Goal: Task Accomplishment & Management: Use online tool/utility

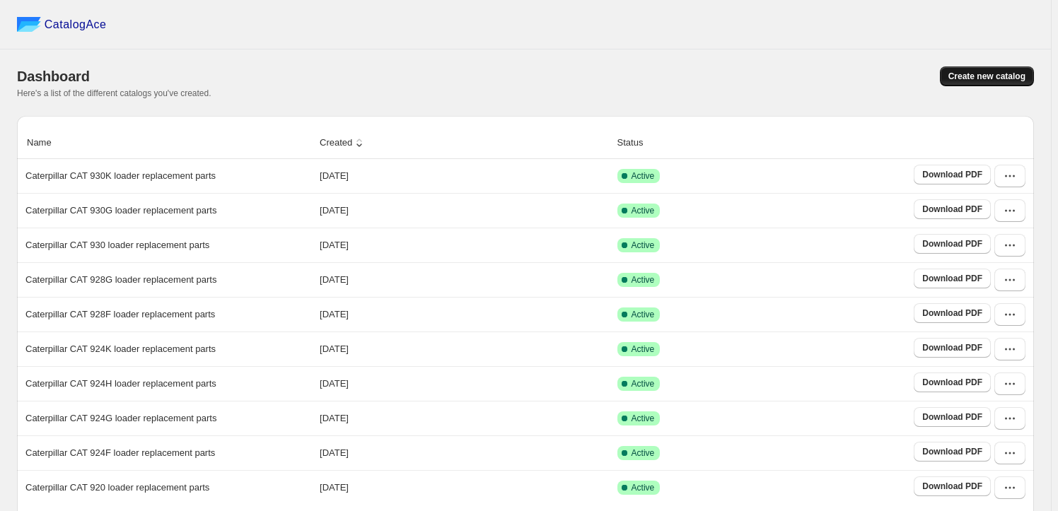
click at [964, 81] on span "Create new catalog" at bounding box center [987, 76] width 77 height 11
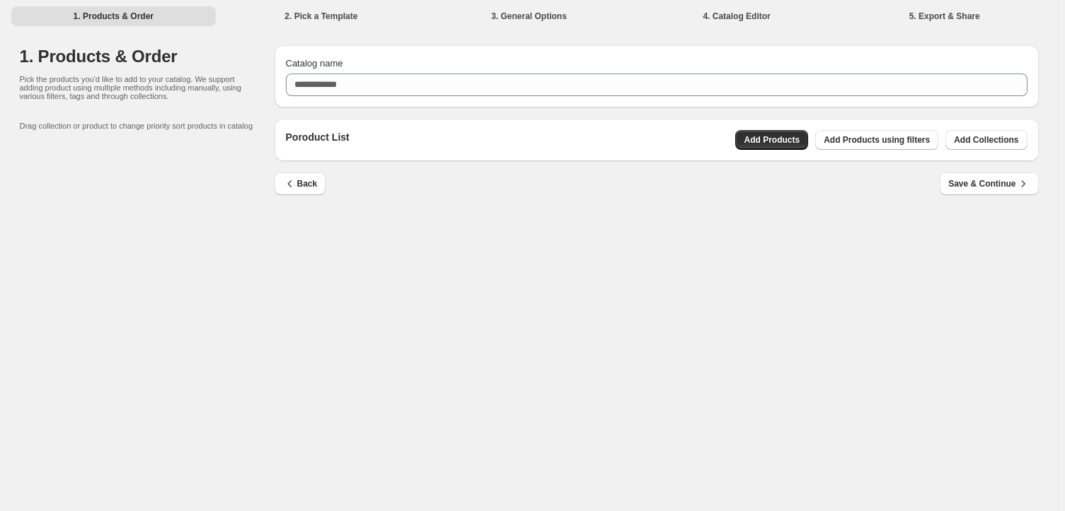
click at [981, 151] on div "Poroduct List Add Products Add Products using filters Add Collections" at bounding box center [656, 140] width 764 height 42
click at [979, 139] on span "Add Collections" at bounding box center [986, 139] width 64 height 11
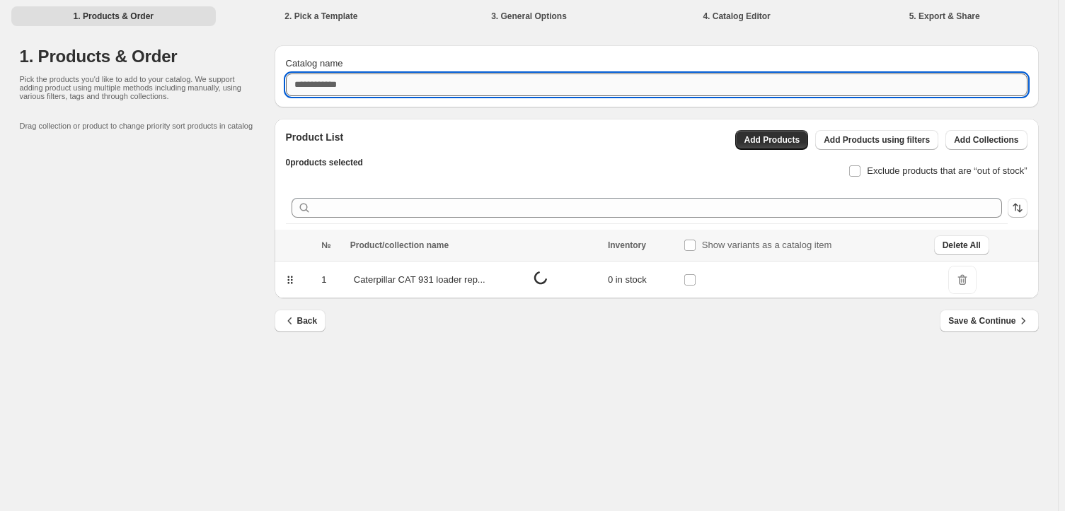
click at [473, 83] on input "Catalog name" at bounding box center [656, 85] width 741 height 23
paste input "**********"
type input "**********"
click at [877, 167] on span "Exclude products that are “out of stock”" at bounding box center [947, 171] width 160 height 11
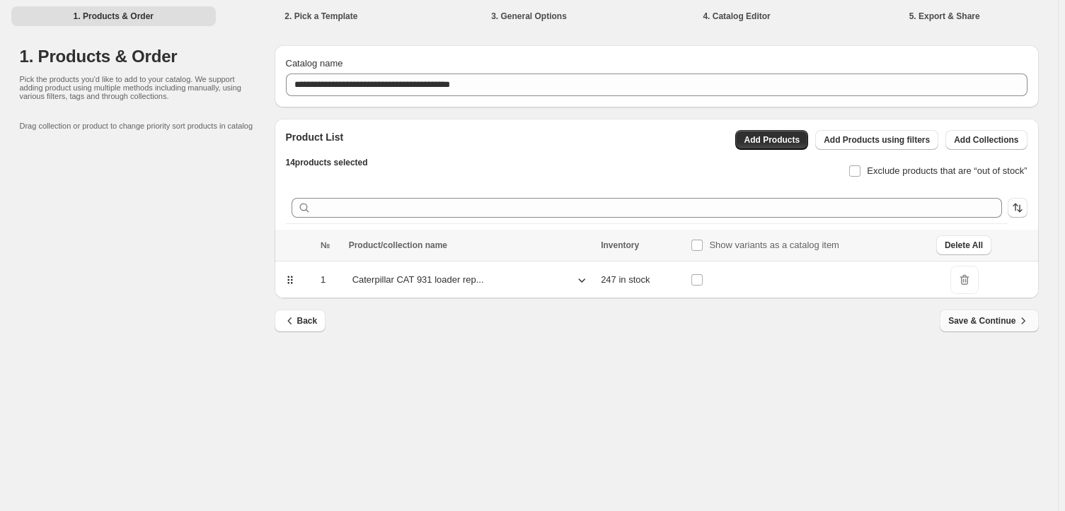
click at [1005, 325] on span "Save & Continue" at bounding box center [988, 321] width 81 height 14
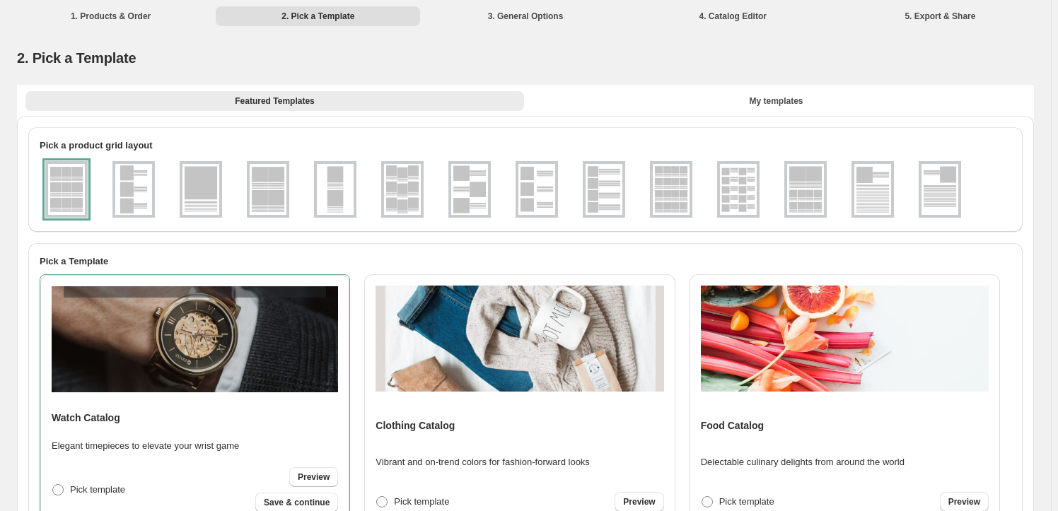
click at [757, 197] on img at bounding box center [738, 189] width 37 height 51
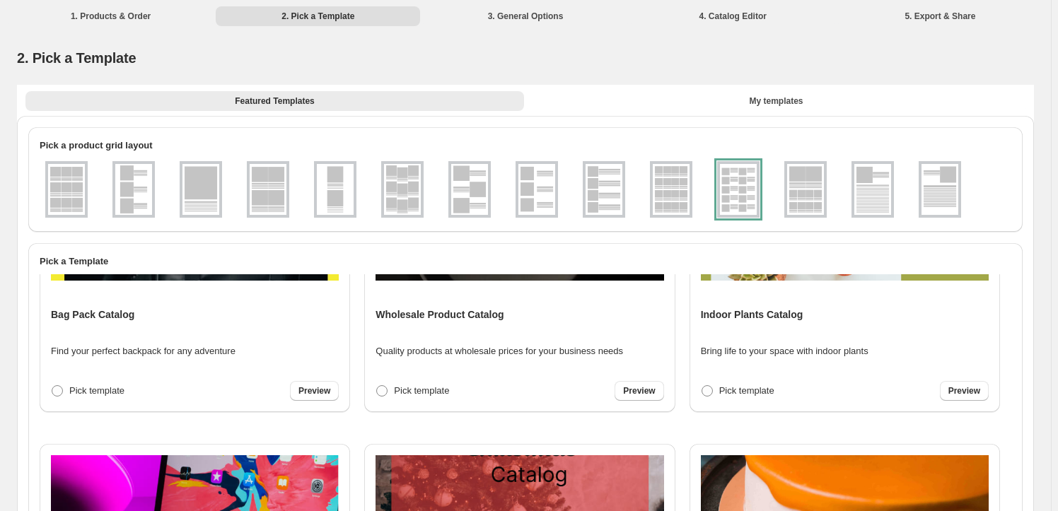
scroll to position [1967, 0]
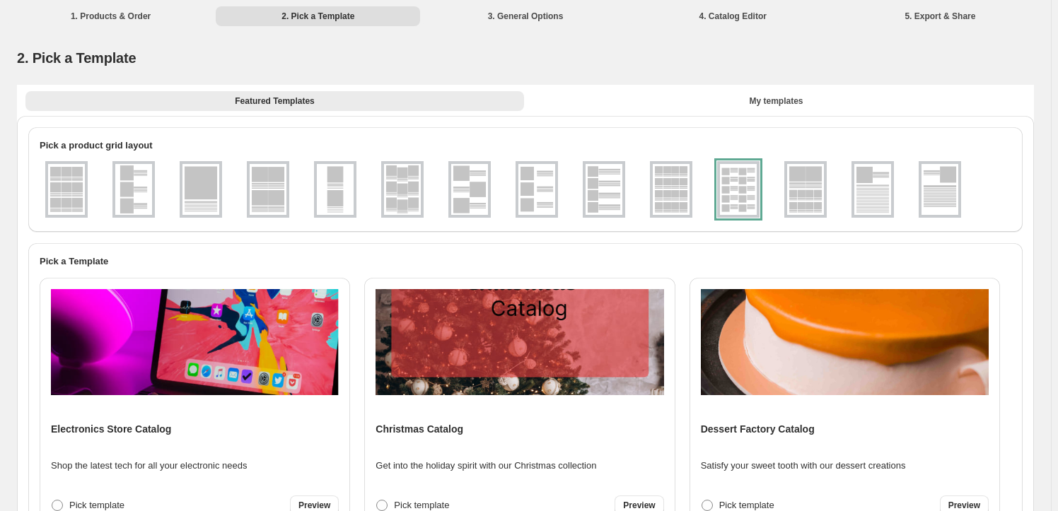
click at [274, 357] on img at bounding box center [195, 342] width 288 height 106
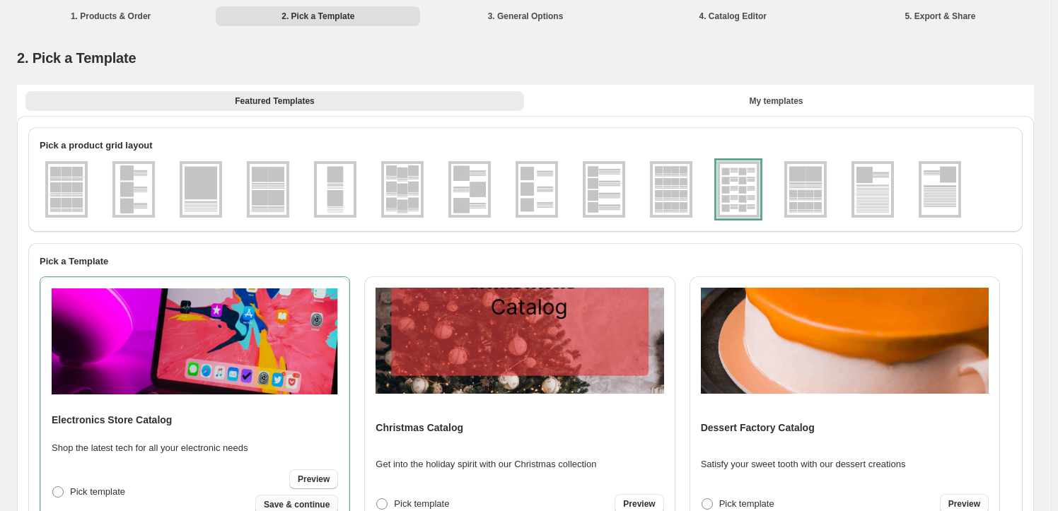
click at [313, 507] on span "Save & continue" at bounding box center [297, 504] width 66 height 11
select select "**********"
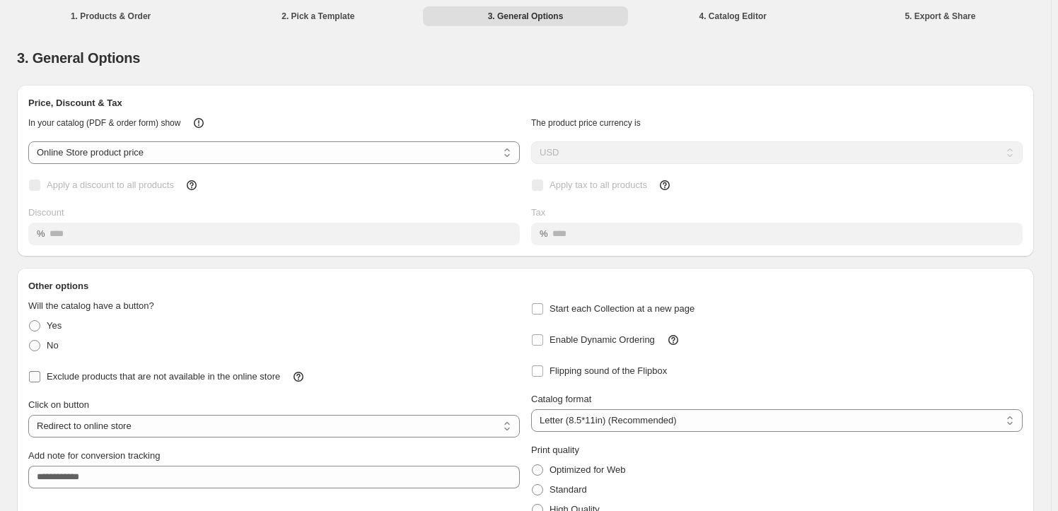
click at [208, 376] on span "Exclude products that are not available in the online store" at bounding box center [163, 376] width 233 height 11
click at [640, 335] on span "Enable Dynamic Ordering" at bounding box center [602, 340] width 105 height 11
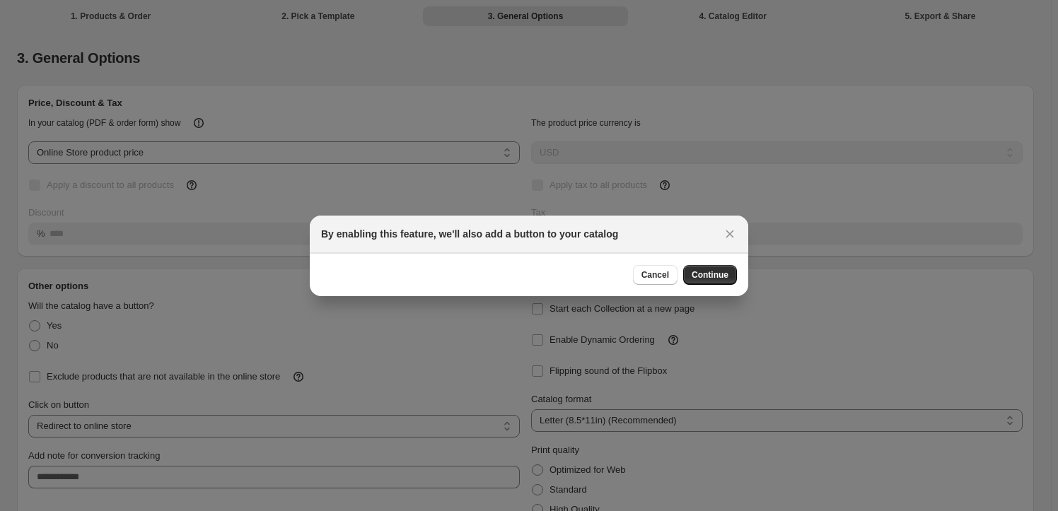
click at [702, 261] on div "Cancel Continue" at bounding box center [529, 274] width 439 height 43
click at [711, 276] on span "Continue" at bounding box center [710, 275] width 37 height 11
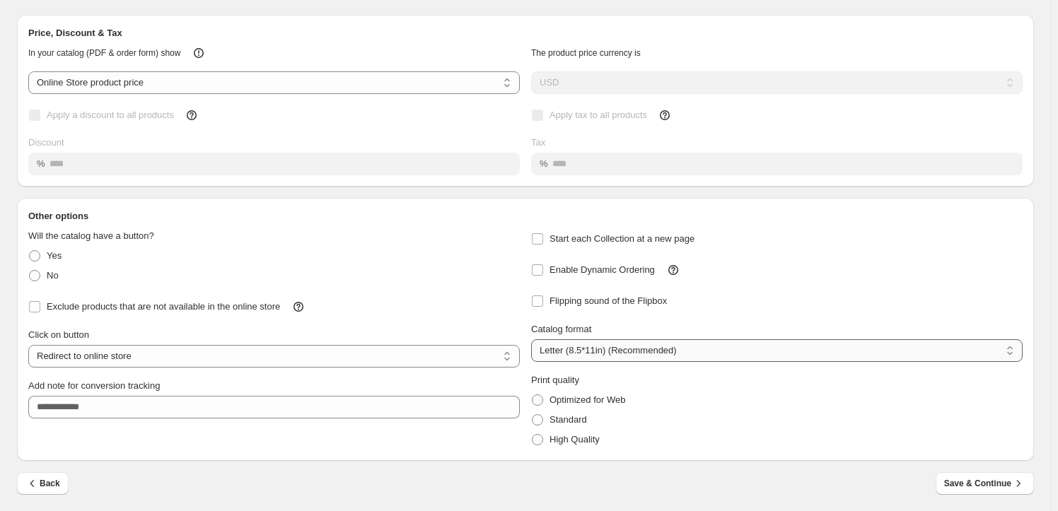
scroll to position [71, 0]
click at [570, 429] on label "High Quality" at bounding box center [565, 439] width 69 height 20
click at [1006, 478] on span "Save & Continue" at bounding box center [984, 482] width 81 height 14
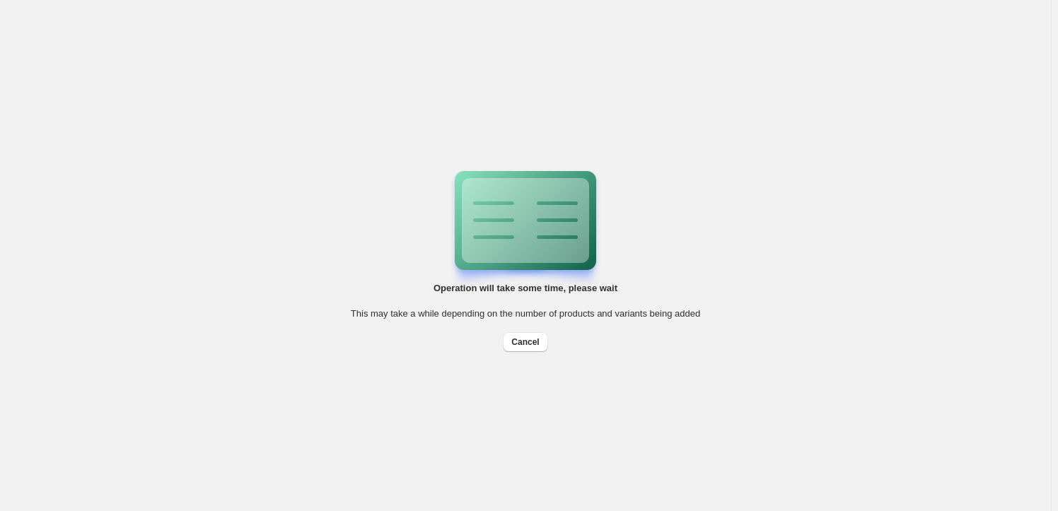
scroll to position [0, 0]
